Goal: Information Seeking & Learning: Learn about a topic

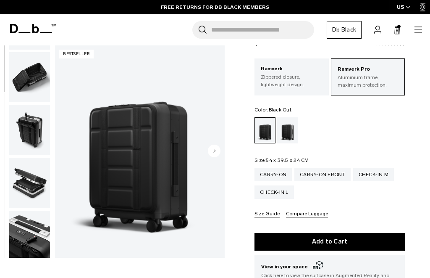
scroll to position [308, 0]
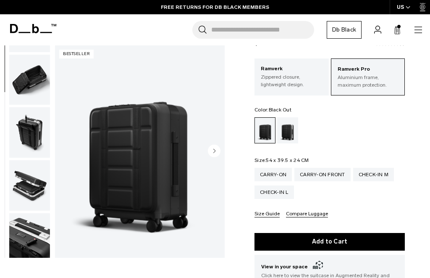
click at [26, 138] on img "button" at bounding box center [29, 132] width 41 height 50
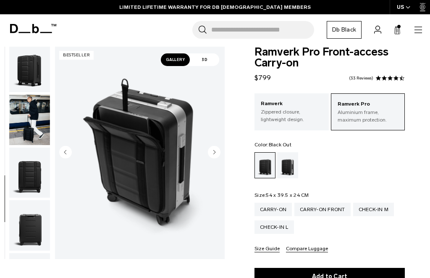
scroll to position [11, 0]
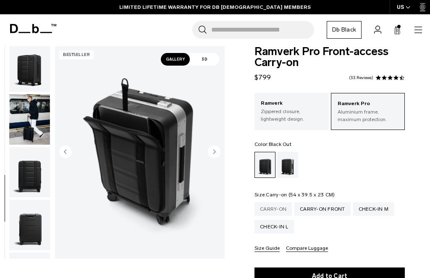
click at [278, 208] on div "Carry-on" at bounding box center [273, 208] width 37 height 13
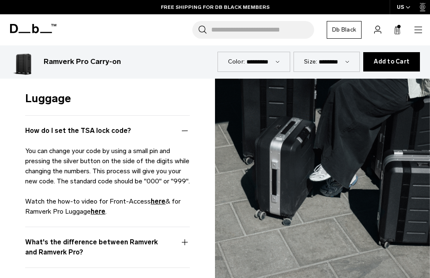
scroll to position [2286, 0]
click at [187, 238] on button "What's the difference between Ramverk and Ramverk Pro?" at bounding box center [107, 252] width 165 height 30
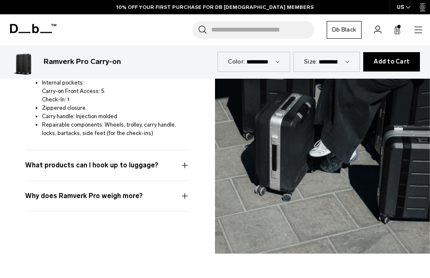
scroll to position [2712, 0]
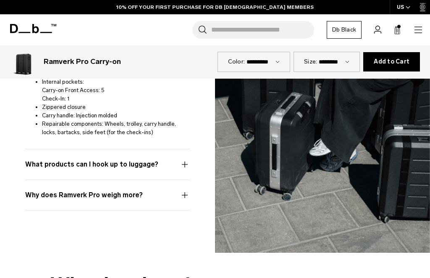
click at [183, 191] on button "Why does Ramverk Pro weigh more?" at bounding box center [107, 200] width 165 height 20
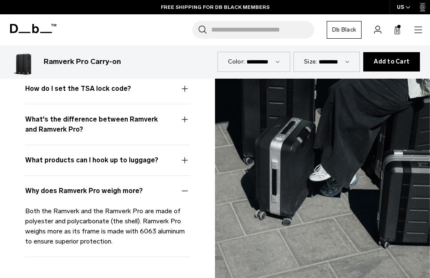
scroll to position [2327, 0]
click at [182, 161] on button "What products can I hook up to luggage?" at bounding box center [107, 165] width 165 height 20
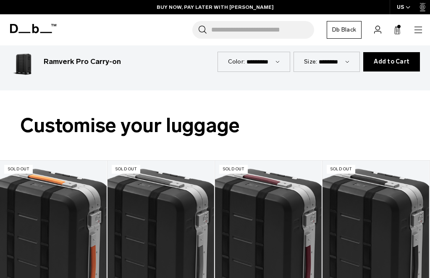
scroll to position [1338, 0]
